Goal: Information Seeking & Learning: Learn about a topic

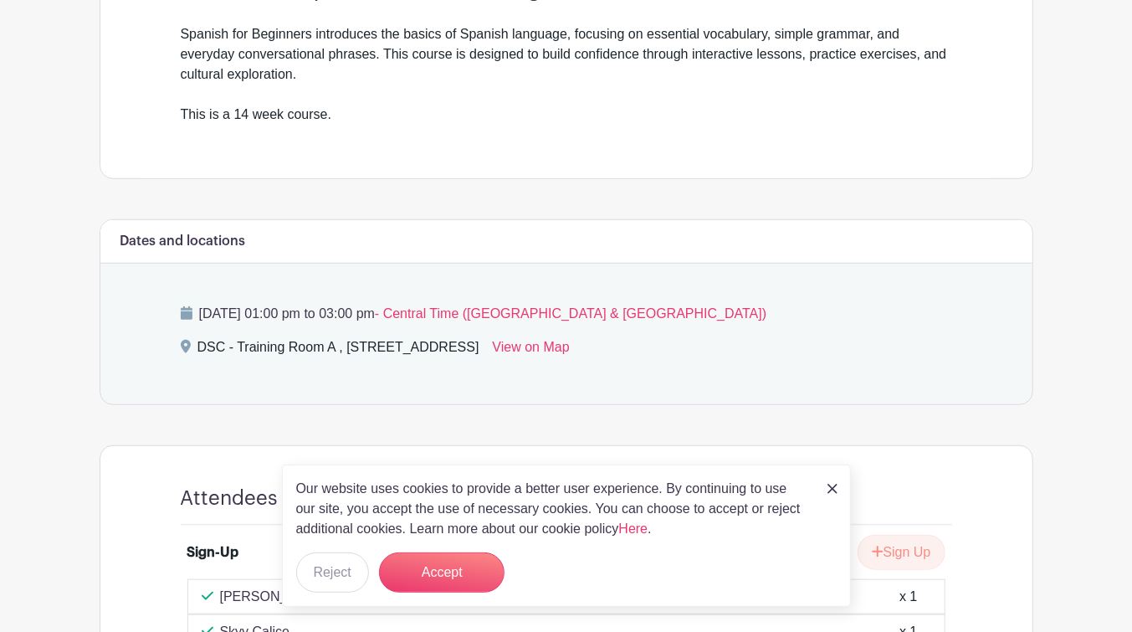
scroll to position [545, 0]
click at [831, 484] on link at bounding box center [833, 488] width 10 height 20
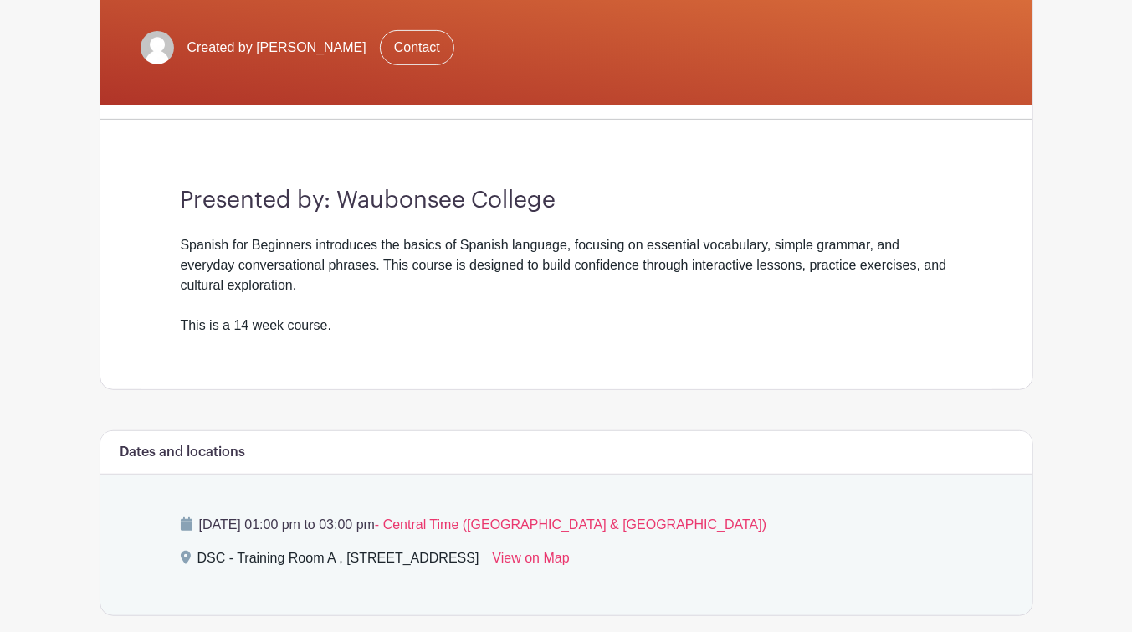
scroll to position [0, 0]
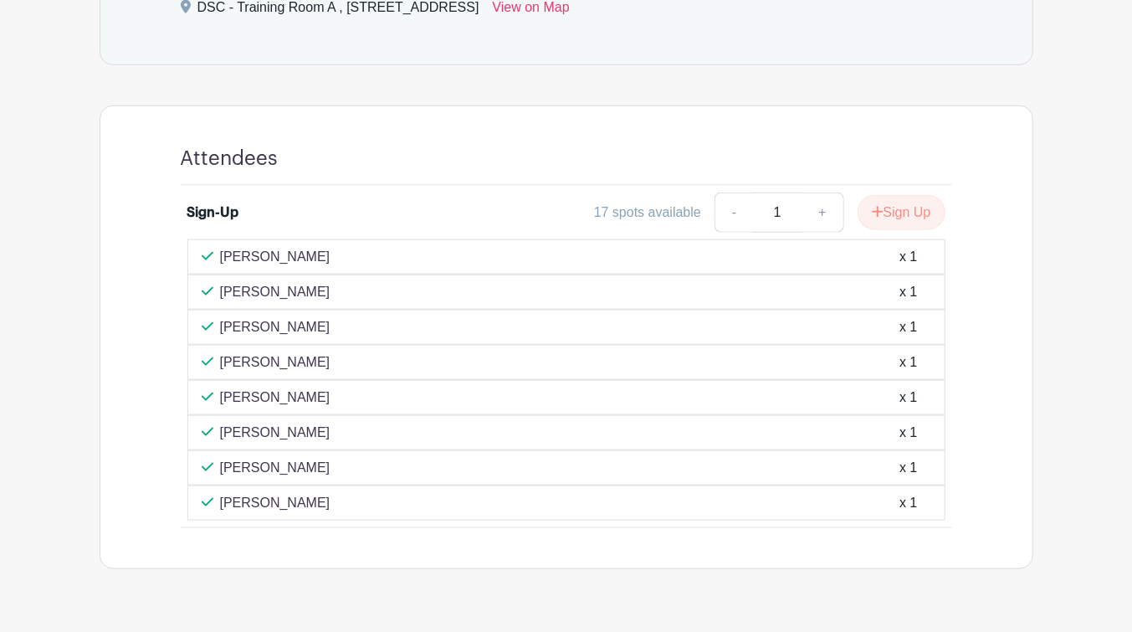
scroll to position [875, 0]
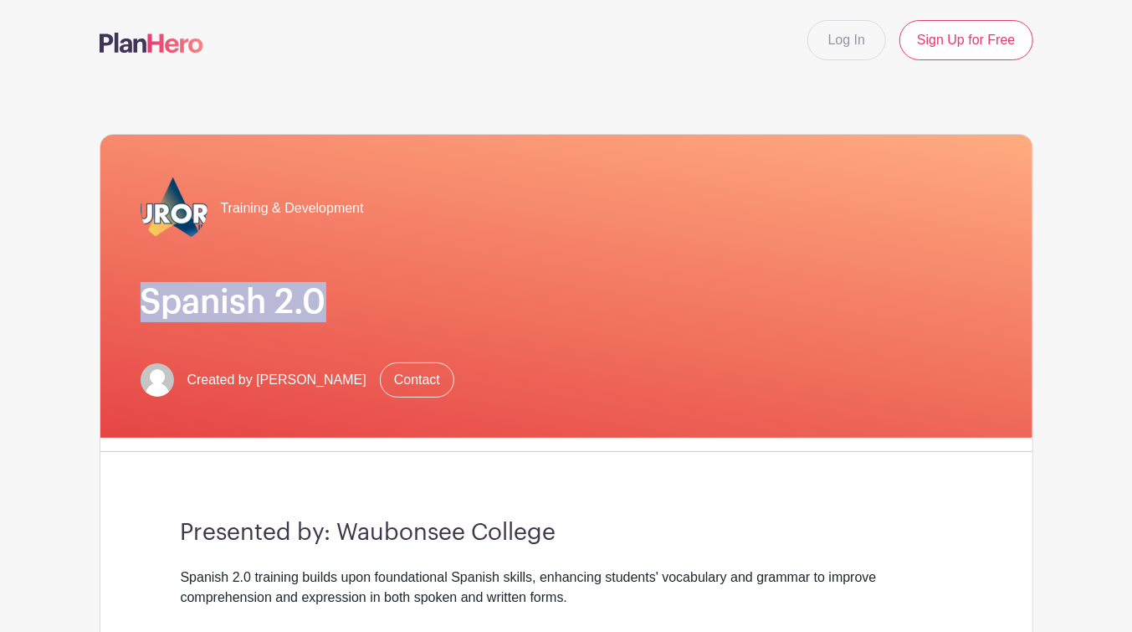
drag, startPoint x: 0, startPoint y: 0, endPoint x: 1080, endPoint y: 152, distance: 1090.4
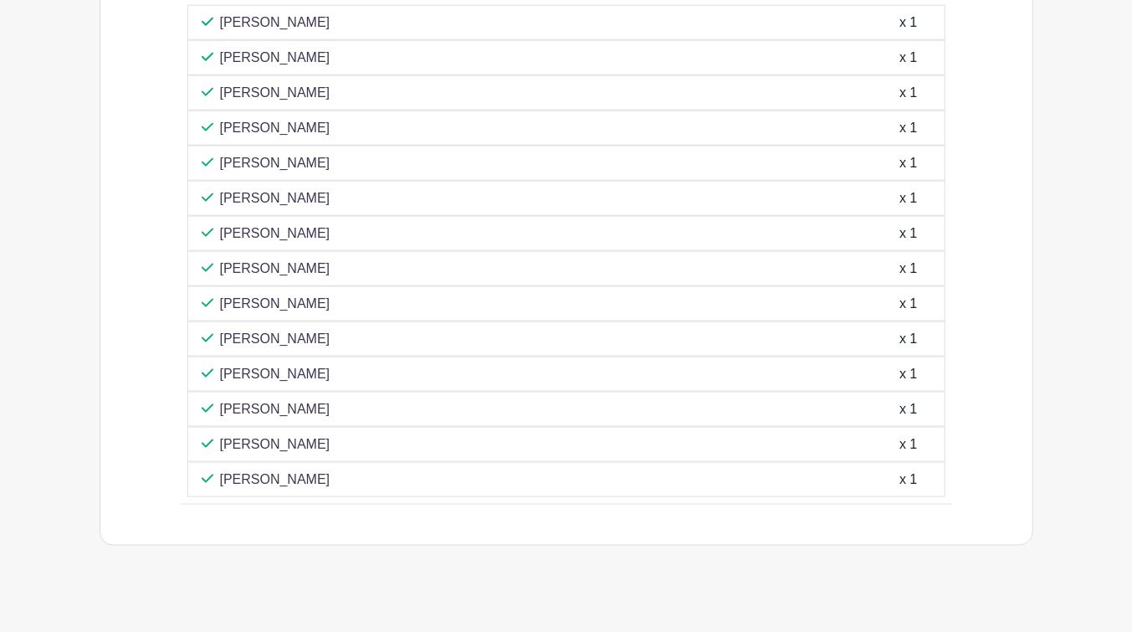
scroll to position [1060, 0]
